Goal: Task Accomplishment & Management: Complete application form

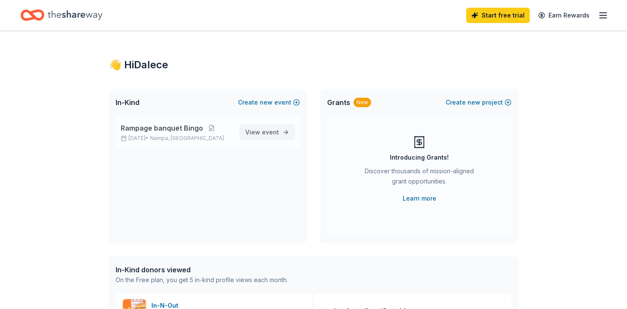
click at [262, 131] on span "View event" at bounding box center [262, 132] width 34 height 10
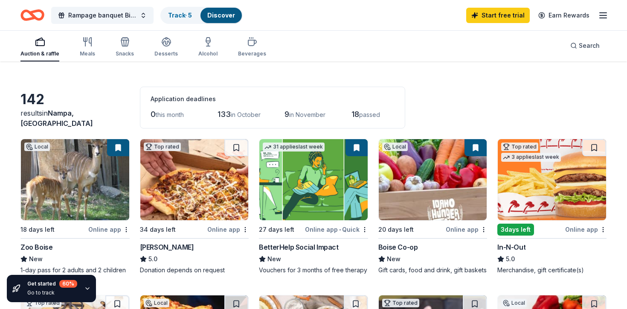
scroll to position [33, 0]
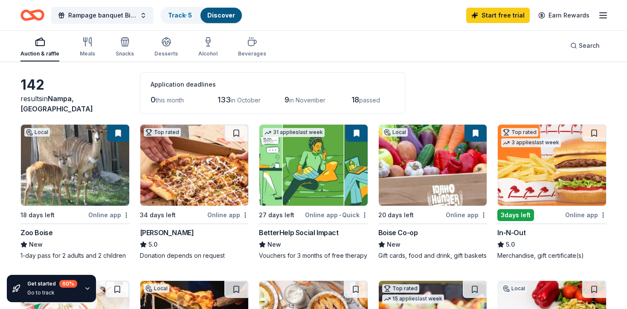
click at [94, 162] on img at bounding box center [75, 165] width 108 height 81
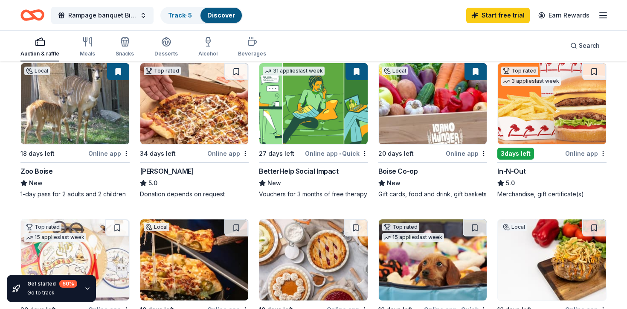
scroll to position [91, 0]
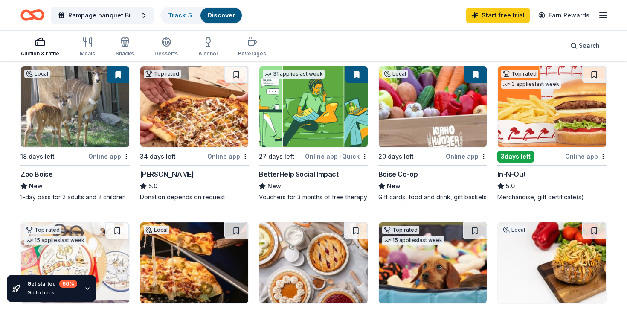
click at [437, 116] on img at bounding box center [433, 106] width 108 height 81
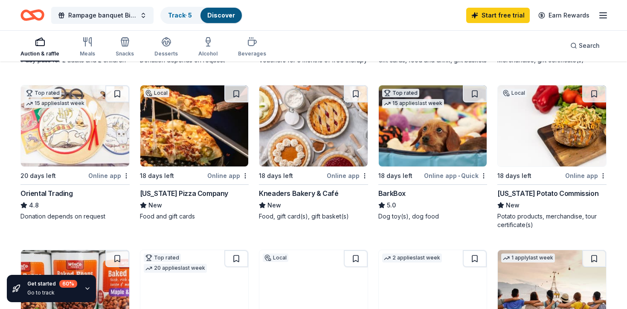
scroll to position [229, 0]
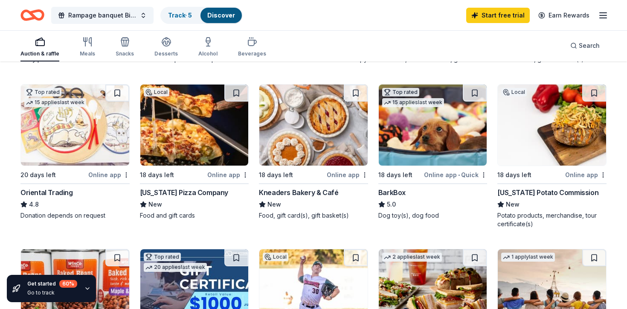
click at [200, 143] on img at bounding box center [194, 125] width 108 height 81
click at [457, 128] on img at bounding box center [433, 125] width 108 height 81
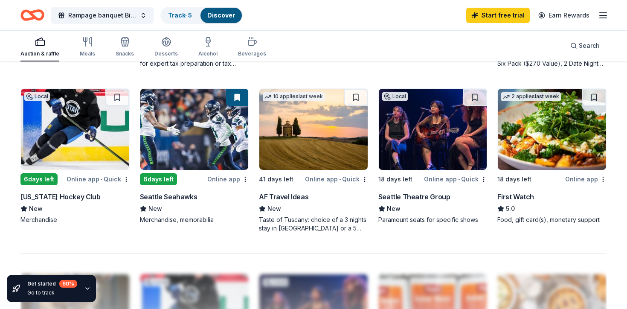
scroll to position [556, 0]
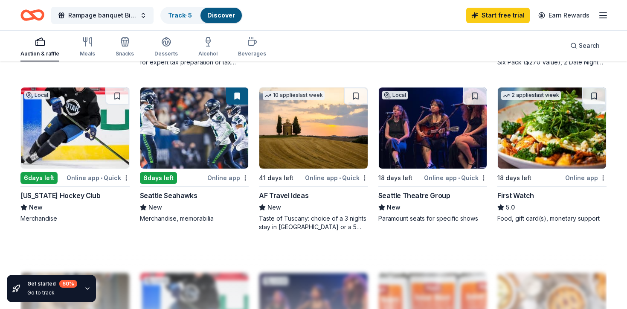
click at [216, 138] on img at bounding box center [194, 127] width 108 height 81
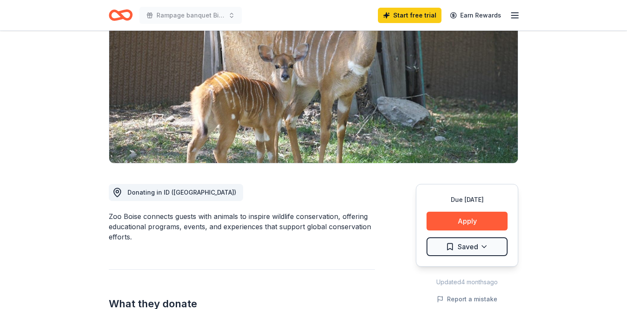
scroll to position [126, 0]
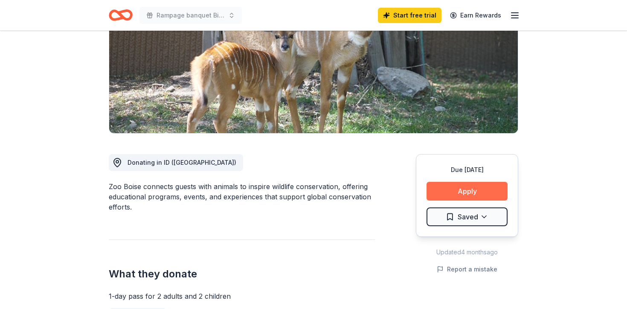
click at [473, 192] on button "Apply" at bounding box center [467, 191] width 81 height 19
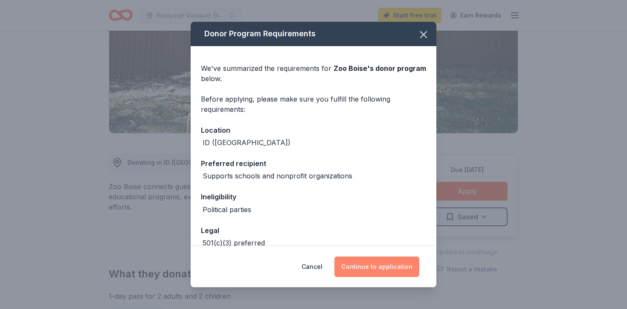
click at [376, 273] on button "Continue to application" at bounding box center [377, 267] width 85 height 20
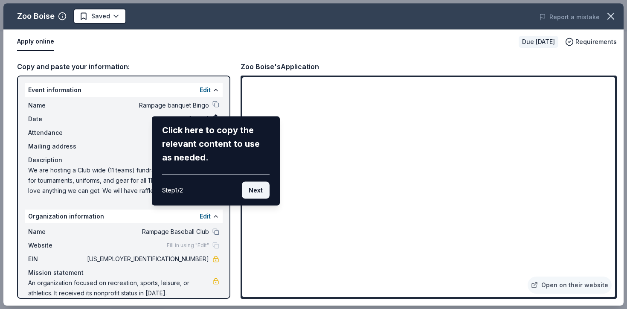
click at [260, 190] on button "Next" at bounding box center [256, 190] width 28 height 17
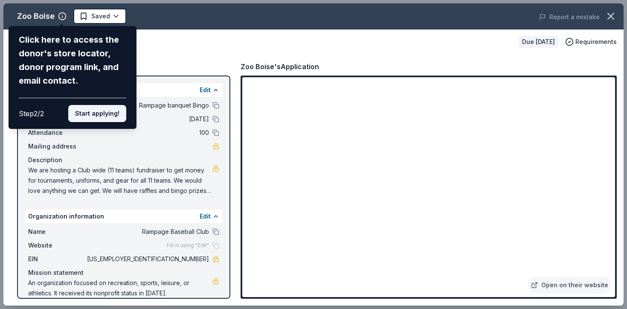
click at [107, 114] on button "Start applying!" at bounding box center [97, 113] width 58 height 17
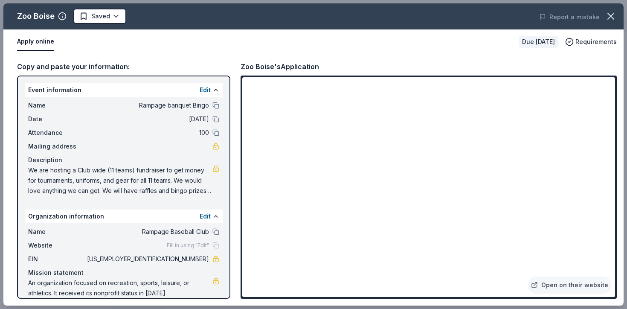
scroll to position [11, 0]
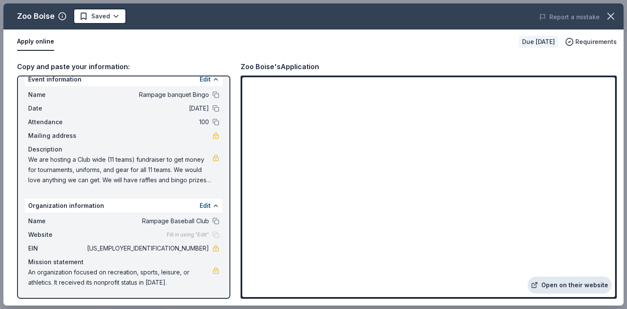
click at [595, 285] on link "Open on their website" at bounding box center [570, 285] width 84 height 17
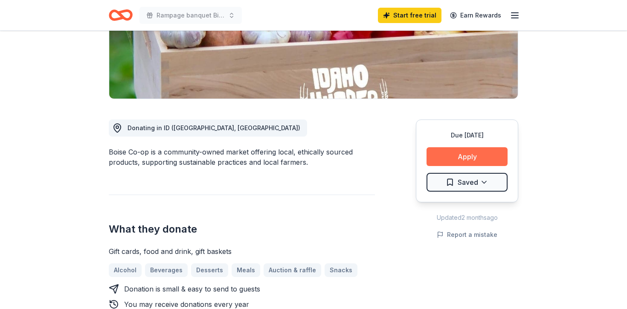
scroll to position [166, 0]
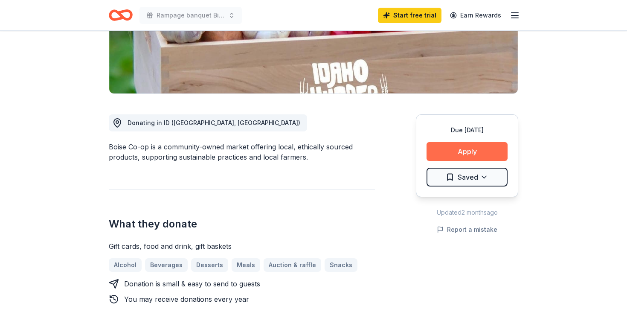
click at [463, 148] on button "Apply" at bounding box center [467, 151] width 81 height 19
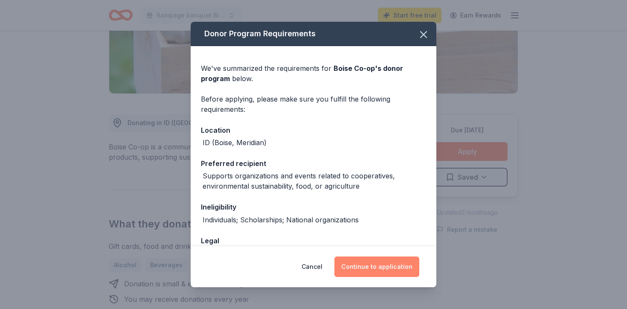
click at [379, 264] on button "Continue to application" at bounding box center [377, 267] width 85 height 20
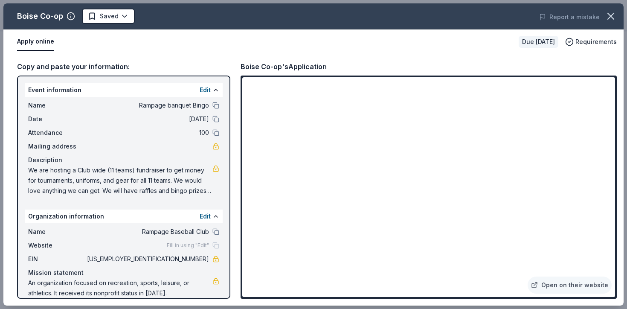
scroll to position [11, 0]
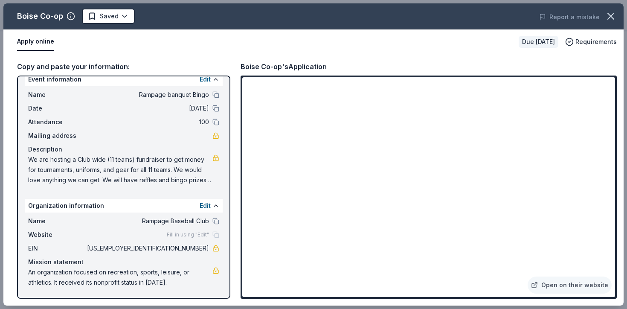
click at [74, 62] on div "Copy and paste your information:" at bounding box center [123, 66] width 213 height 11
click at [205, 178] on span "We are hosting a Club wide (11 teams) fundraiser to get money for tournaments, …" at bounding box center [120, 170] width 184 height 31
drag, startPoint x: 205, startPoint y: 179, endPoint x: 72, endPoint y: 157, distance: 135.0
click at [72, 157] on span "We are hosting a Club wide (11 teams) fundraiser to get money for tournaments, …" at bounding box center [120, 170] width 184 height 31
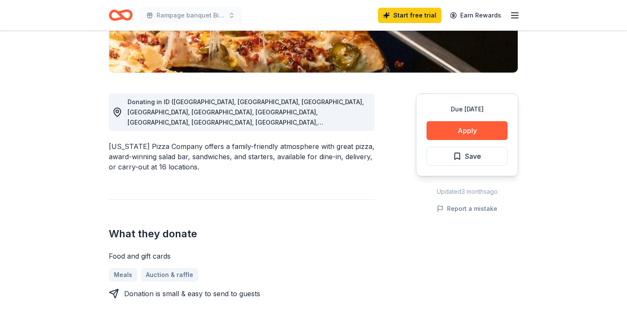
scroll to position [189, 0]
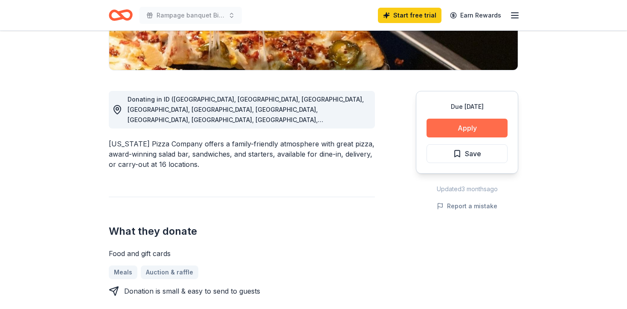
click at [452, 124] on button "Apply" at bounding box center [467, 128] width 81 height 19
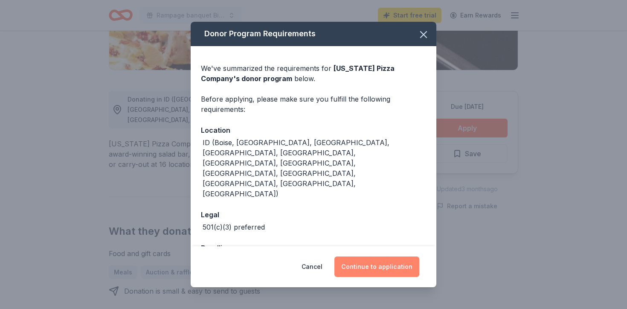
click at [376, 257] on button "Continue to application" at bounding box center [377, 267] width 85 height 20
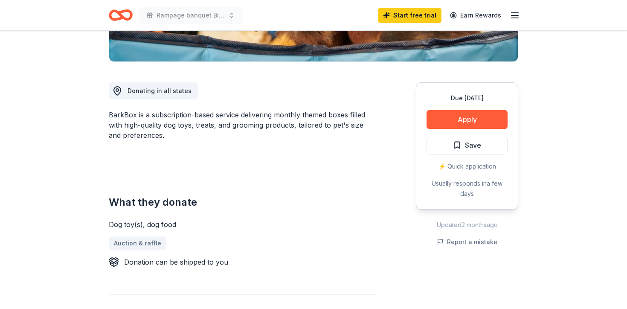
scroll to position [200, 0]
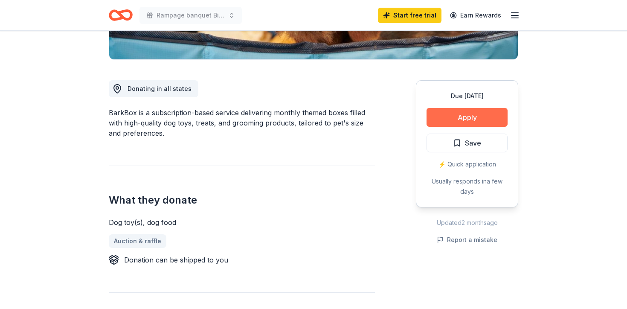
click at [469, 111] on button "Apply" at bounding box center [467, 117] width 81 height 19
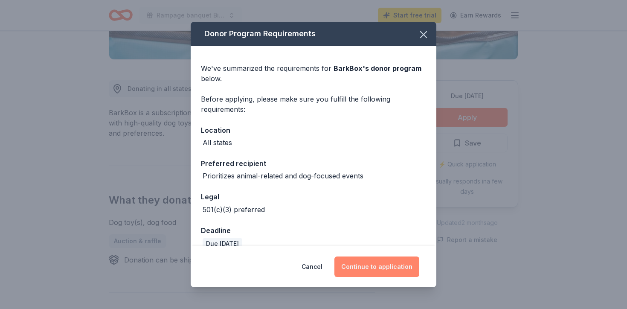
click at [370, 265] on button "Continue to application" at bounding box center [377, 267] width 85 height 20
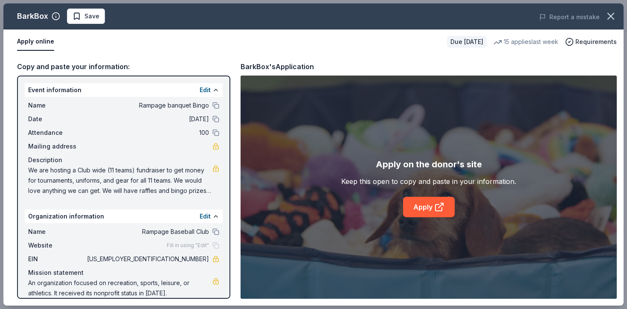
click at [42, 61] on div "Copy and paste your information: Event information Edit Name Rampage banquet Bi…" at bounding box center [313, 179] width 621 height 251
click at [419, 230] on div "Apply on the donor's site Keep this open to copy and paste in your information.…" at bounding box center [429, 187] width 376 height 223
click at [421, 203] on link "Apply" at bounding box center [429, 207] width 52 height 20
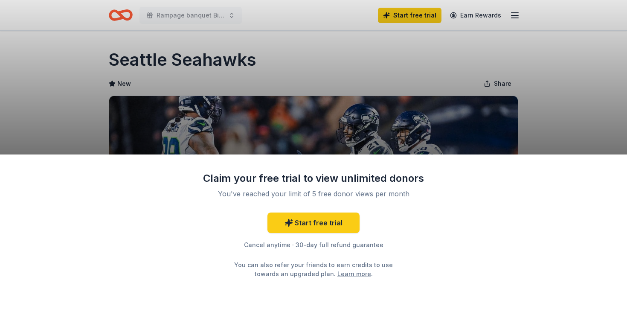
click at [572, 89] on div "Claim your free trial to view unlimited donors You've reached your limit of 5 f…" at bounding box center [313, 154] width 627 height 309
click at [323, 229] on link "Start free trial" at bounding box center [314, 223] width 92 height 20
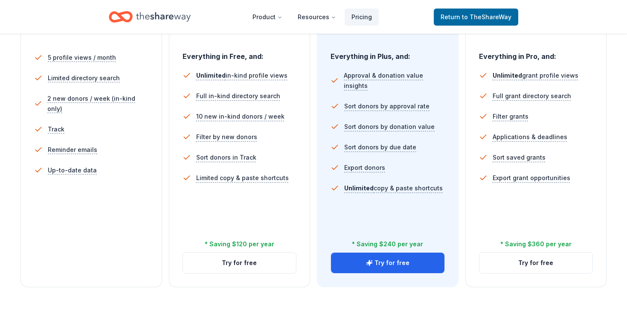
scroll to position [254, 0]
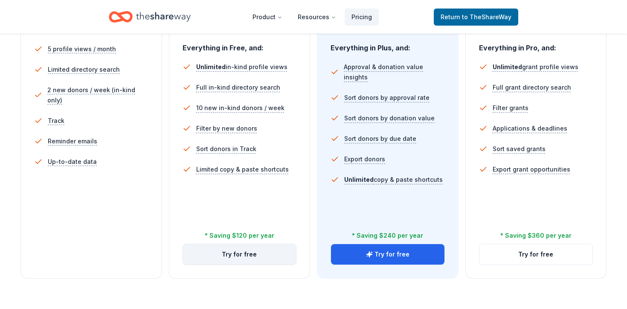
click at [244, 259] on button "Try for free" at bounding box center [240, 254] width 114 height 20
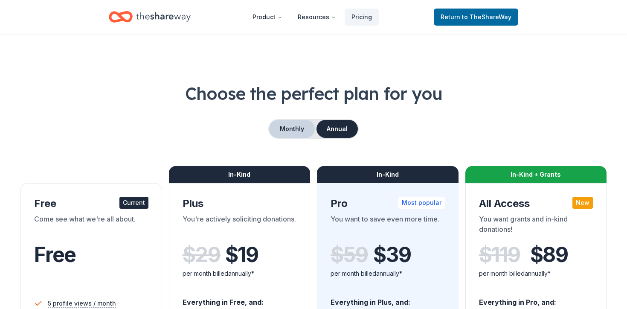
click at [298, 121] on button "Monthly" at bounding box center [292, 129] width 46 height 18
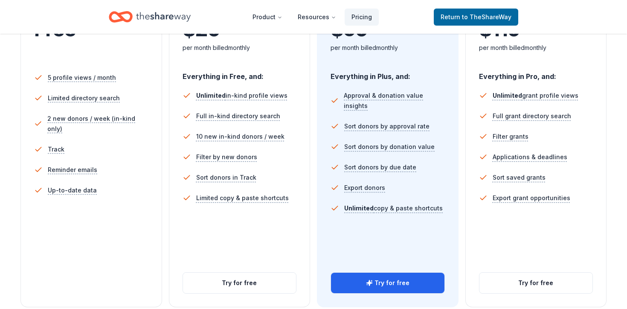
scroll to position [233, 0]
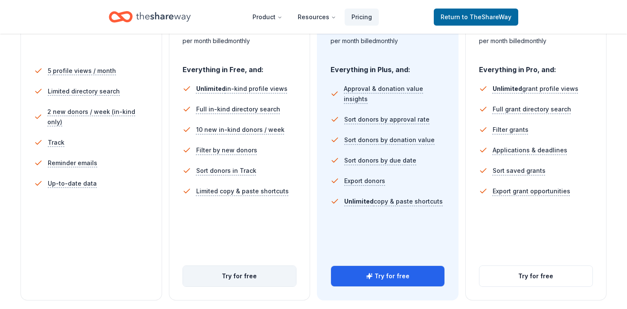
click at [239, 275] on button "Try for free" at bounding box center [240, 276] width 114 height 20
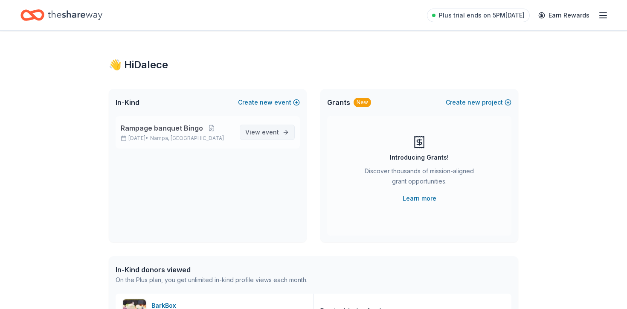
click at [286, 131] on link "View event" at bounding box center [267, 132] width 55 height 15
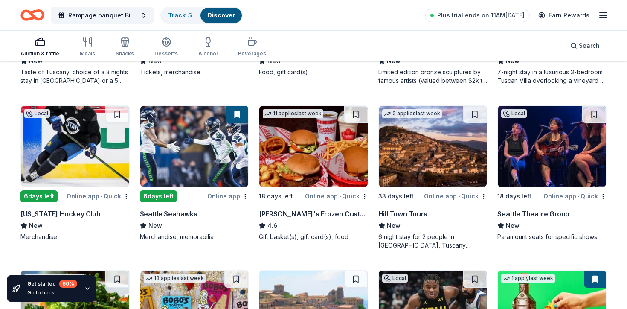
scroll to position [704, 0]
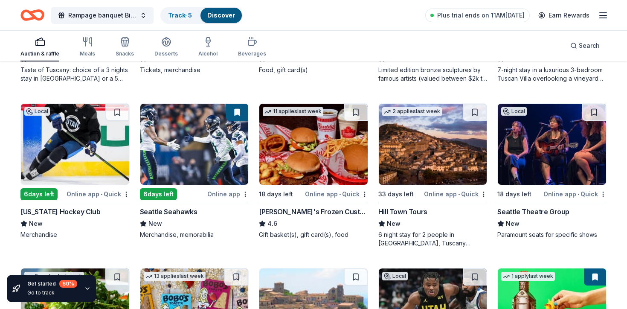
click at [177, 131] on img at bounding box center [194, 144] width 108 height 81
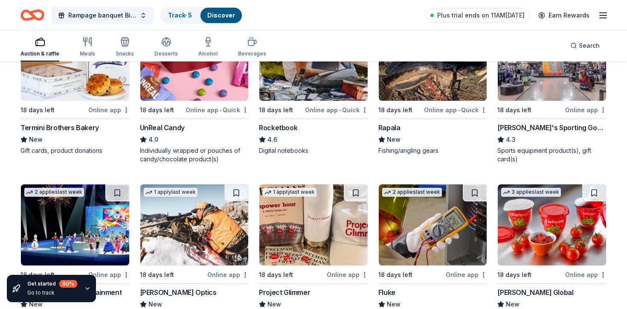
scroll to position [2099, 0]
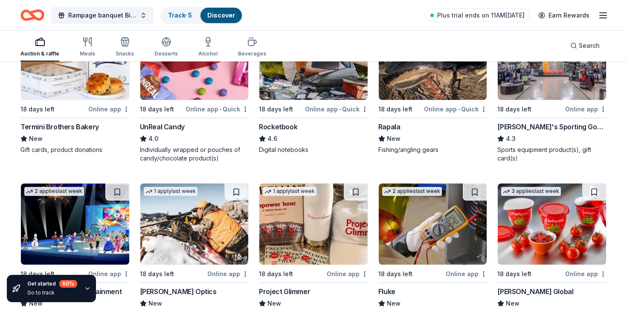
click at [539, 90] on img at bounding box center [552, 59] width 108 height 81
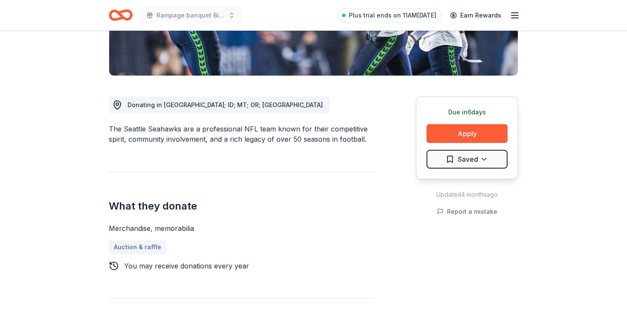
scroll to position [188, 0]
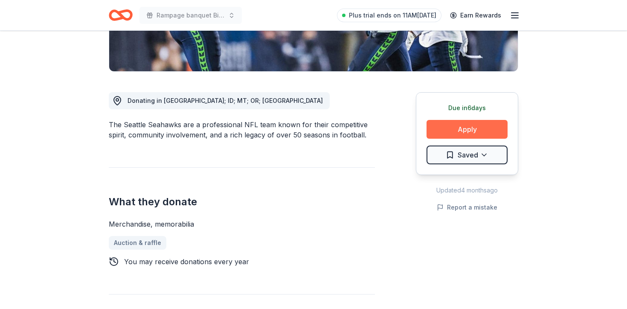
click at [497, 121] on button "Apply" at bounding box center [467, 129] width 81 height 19
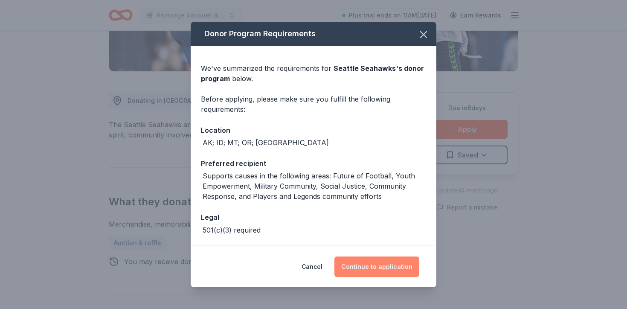
click at [366, 264] on button "Continue to application" at bounding box center [377, 267] width 85 height 20
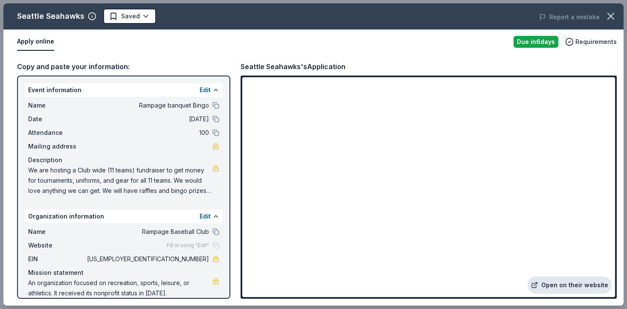
click at [554, 285] on link "Open on their website" at bounding box center [570, 285] width 84 height 17
click at [609, 20] on icon "button" at bounding box center [611, 16] width 12 height 12
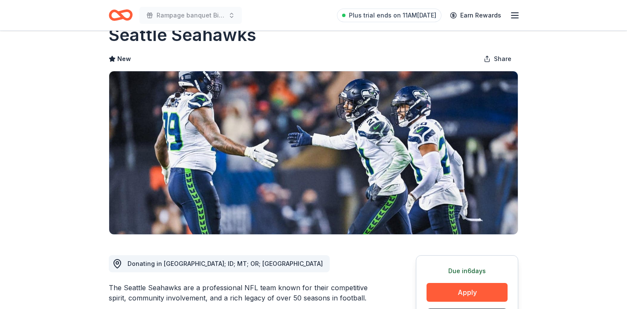
scroll to position [0, 0]
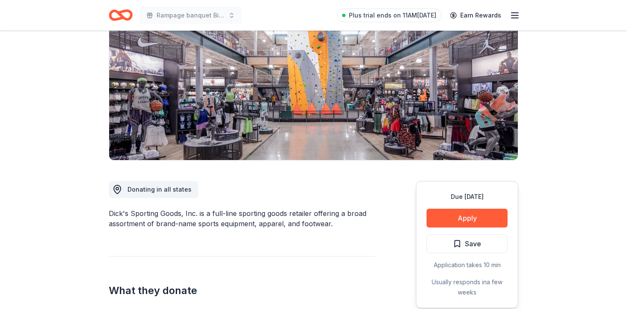
scroll to position [101, 0]
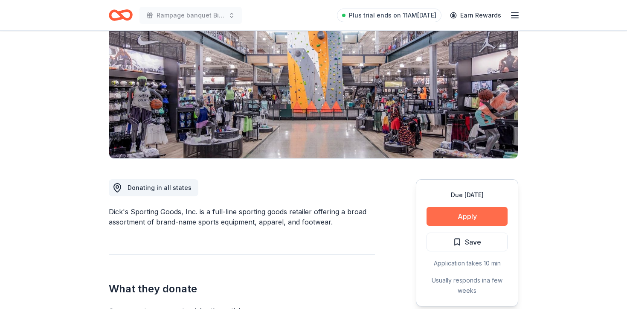
click at [457, 214] on button "Apply" at bounding box center [467, 216] width 81 height 19
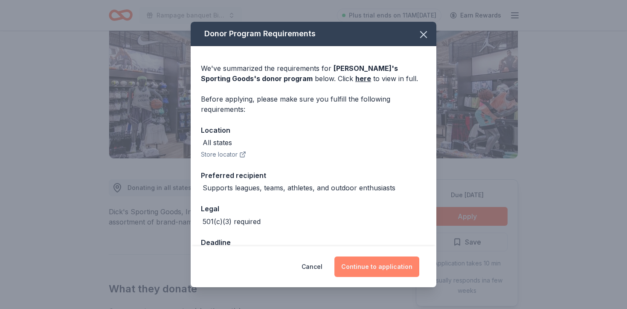
click at [364, 268] on button "Continue to application" at bounding box center [377, 267] width 85 height 20
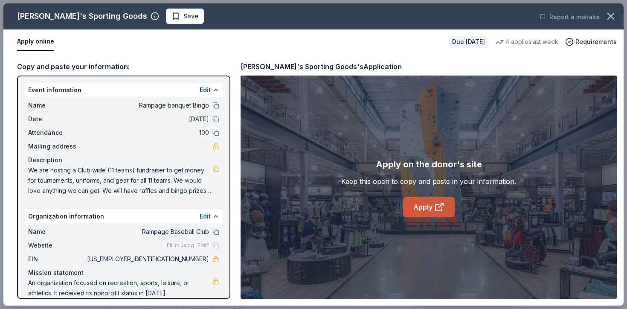
click at [420, 203] on link "Apply" at bounding box center [429, 207] width 52 height 20
